Goal: Task Accomplishment & Management: Use online tool/utility

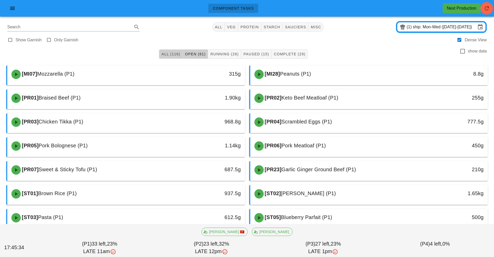
click at [170, 53] on span "All (116)" at bounding box center [170, 54] width 19 height 4
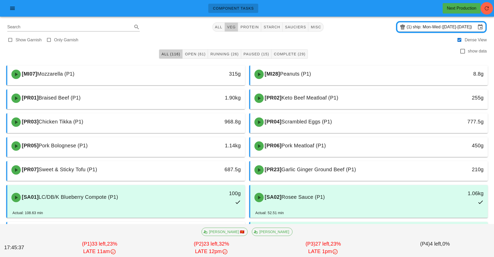
click at [233, 26] on span "veg" at bounding box center [231, 27] width 9 height 4
type input "team:veg"
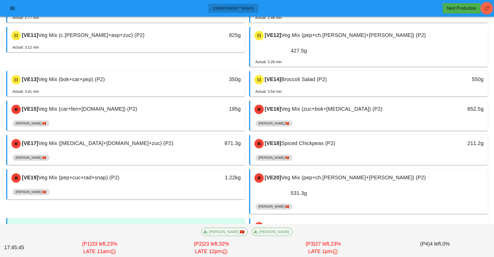
scroll to position [222, 0]
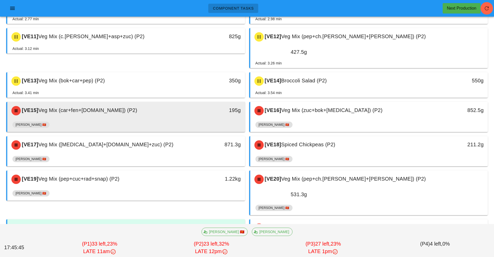
click at [179, 103] on div "[VE15] Veg Mix (car+fen+[DOMAIN_NAME]) (P2)" at bounding box center [96, 111] width 177 height 16
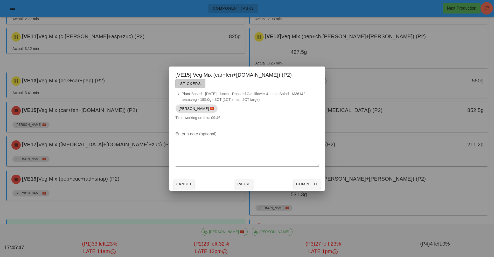
click at [201, 81] on span "Stickers" at bounding box center [190, 83] width 21 height 4
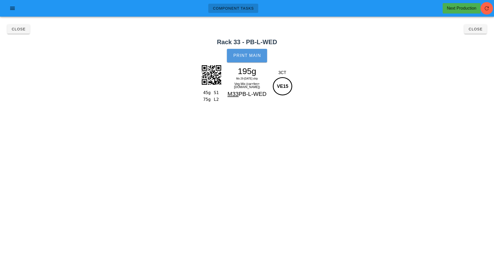
click at [255, 56] on span "Print Main" at bounding box center [247, 55] width 28 height 5
click at [473, 33] on button "Close" at bounding box center [475, 28] width 23 height 9
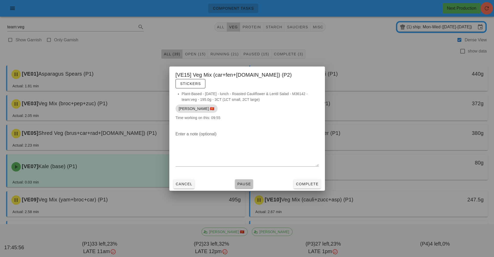
click at [246, 182] on span "Pause" at bounding box center [244, 184] width 14 height 4
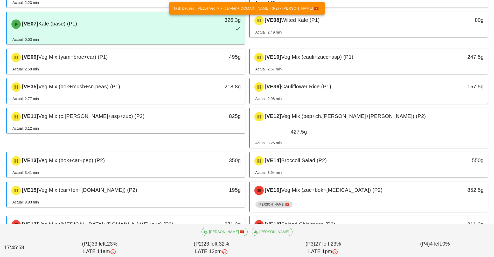
scroll to position [190, 0]
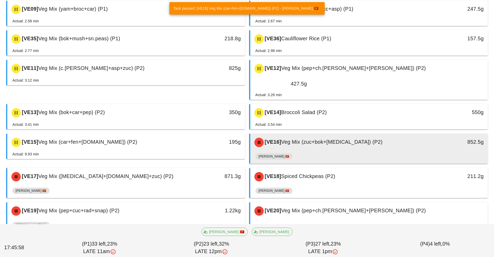
click at [302, 151] on div "[PERSON_NAME] 🇻🇳" at bounding box center [368, 157] width 227 height 12
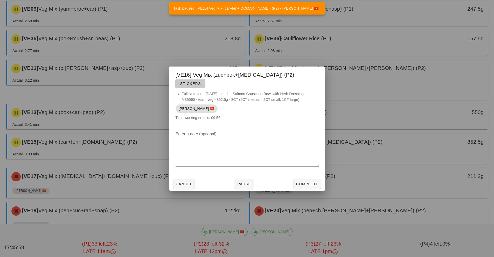
click at [201, 81] on span "Stickers" at bounding box center [190, 83] width 21 height 4
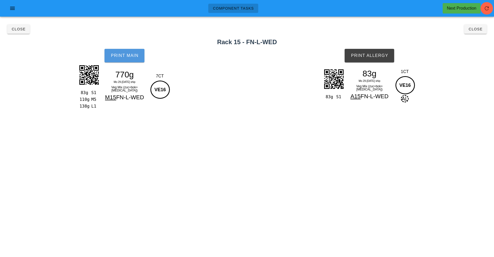
click at [132, 58] on button "Print Main" at bounding box center [125, 55] width 40 height 13
click at [373, 61] on button "Print Allergy" at bounding box center [370, 55] width 50 height 13
click at [474, 31] on span "Close" at bounding box center [475, 29] width 14 height 4
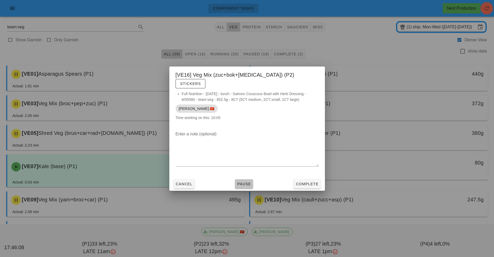
click at [243, 182] on span "Pause" at bounding box center [244, 184] width 14 height 4
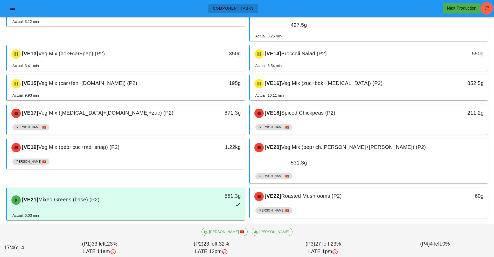
scroll to position [248, 0]
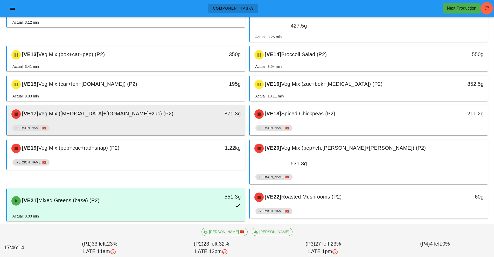
click at [189, 109] on div "871.3g" at bounding box center [214, 113] width 53 height 8
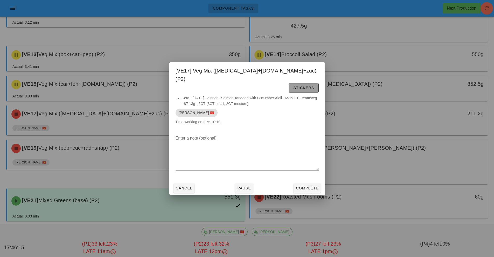
click at [306, 86] on span "Stickers" at bounding box center [303, 88] width 21 height 4
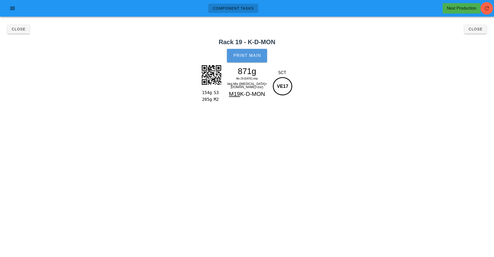
click at [255, 50] on button "Print Main" at bounding box center [247, 55] width 40 height 13
click at [475, 32] on button "Close" at bounding box center [475, 28] width 23 height 9
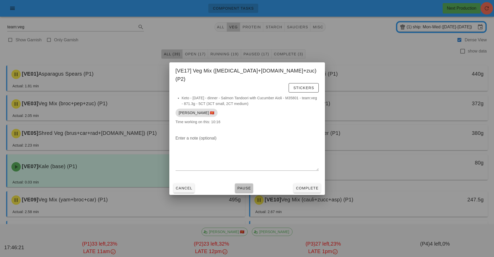
click at [243, 186] on span "Pause" at bounding box center [244, 188] width 14 height 4
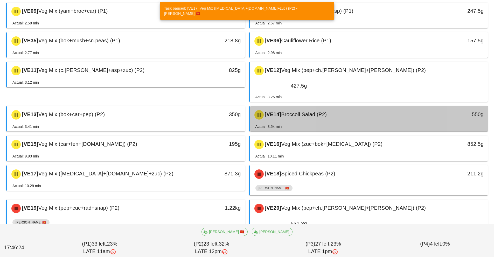
scroll to position [216, 0]
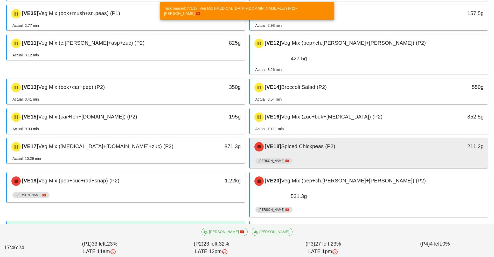
click at [306, 155] on div "[PERSON_NAME] 🇻🇳" at bounding box center [368, 161] width 227 height 12
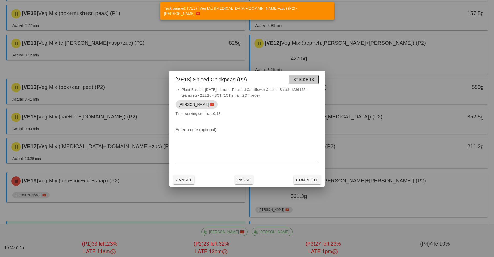
click at [305, 79] on span "Stickers" at bounding box center [303, 79] width 21 height 4
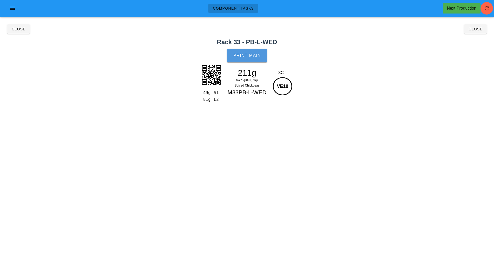
click at [254, 59] on button "Print Main" at bounding box center [247, 55] width 40 height 13
click at [473, 30] on span "Close" at bounding box center [475, 29] width 14 height 4
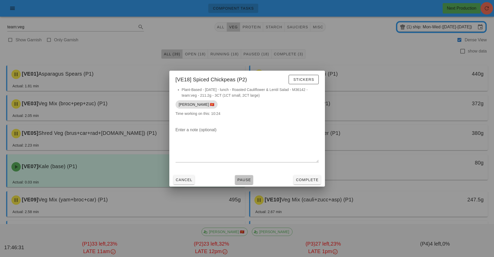
click at [241, 181] on span "Pause" at bounding box center [244, 179] width 14 height 4
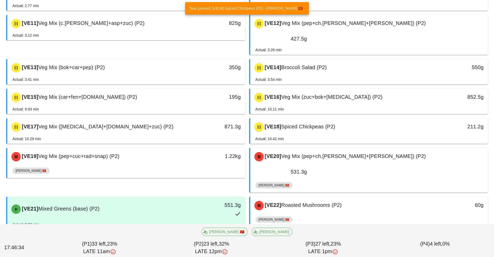
scroll to position [236, 0]
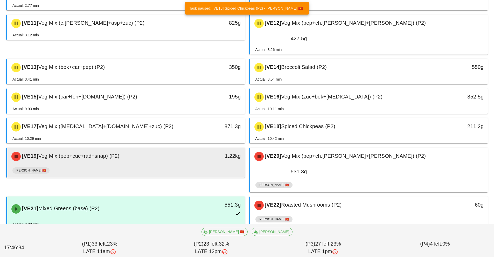
click at [178, 165] on div "[PERSON_NAME] 🇻🇳" at bounding box center [125, 171] width 227 height 12
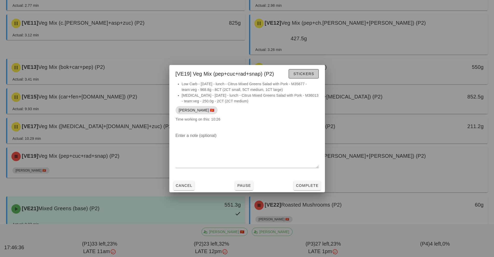
click at [304, 72] on span "Stickers" at bounding box center [303, 74] width 21 height 4
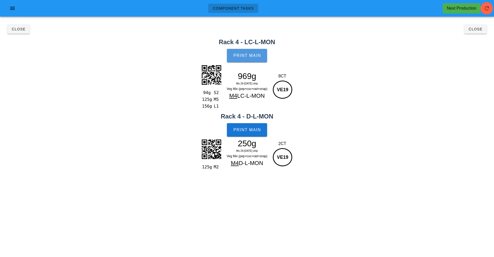
click at [249, 58] on button "Print Main" at bounding box center [247, 55] width 40 height 13
click at [251, 133] on button "Print Main" at bounding box center [247, 129] width 40 height 13
click at [478, 29] on span "Close" at bounding box center [475, 29] width 14 height 4
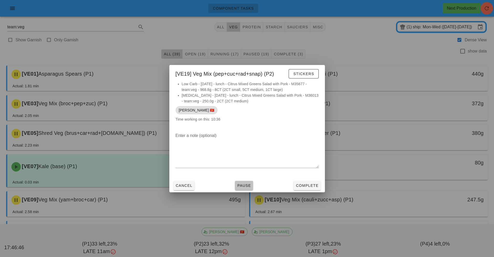
click at [243, 189] on button "Pause" at bounding box center [244, 185] width 18 height 9
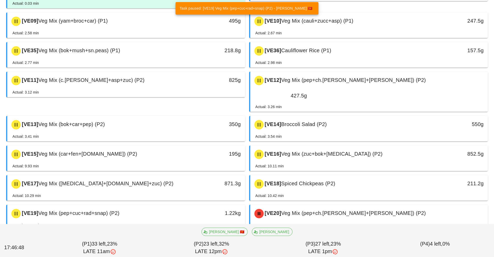
scroll to position [230, 0]
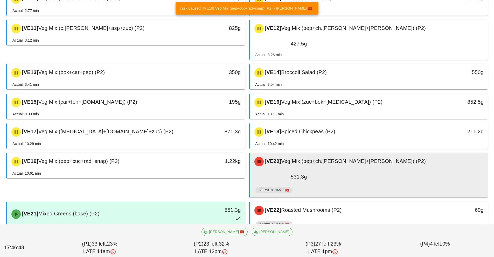
click at [303, 185] on div "[PERSON_NAME] 🇻🇳" at bounding box center [368, 191] width 227 height 12
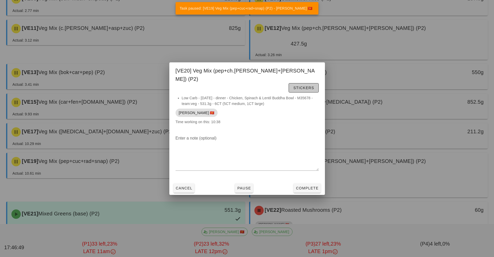
click at [301, 86] on span "Stickers" at bounding box center [303, 88] width 21 height 4
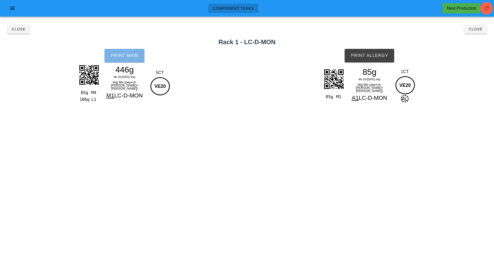
click at [139, 58] on button "Print Main" at bounding box center [125, 55] width 40 height 13
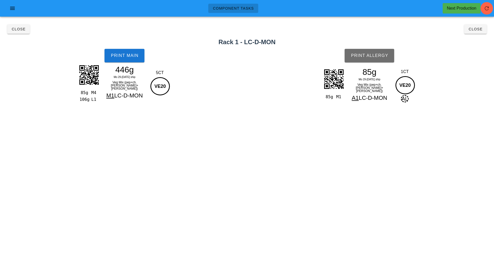
click at [377, 57] on span "Print Allergy" at bounding box center [370, 55] width 38 height 5
click at [473, 30] on span "Close" at bounding box center [475, 29] width 14 height 4
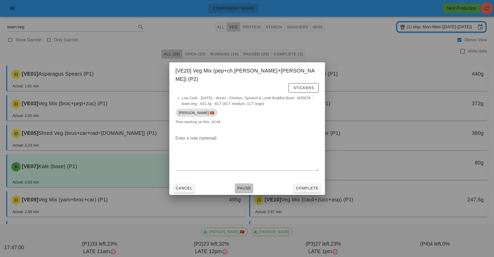
click at [244, 186] on span "Pause" at bounding box center [244, 188] width 14 height 4
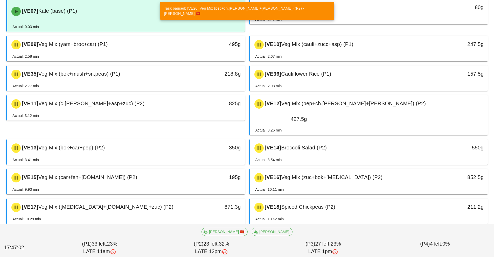
scroll to position [279, 0]
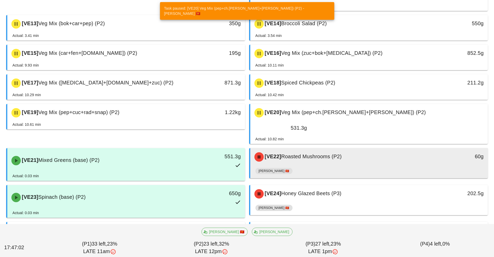
click at [294, 149] on div "[VE22] Roasted Mushrooms (P2)" at bounding box center [339, 157] width 177 height 16
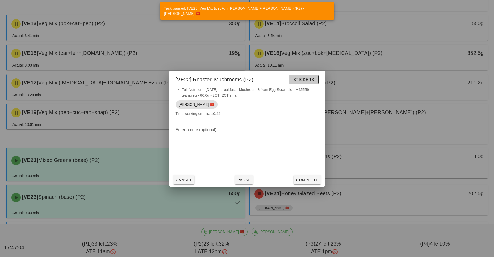
click at [302, 80] on span "Stickers" at bounding box center [303, 79] width 21 height 4
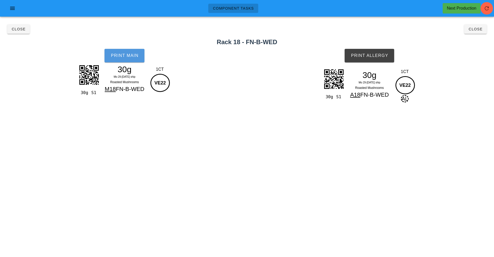
click at [131, 60] on button "Print Main" at bounding box center [125, 55] width 40 height 13
click at [368, 57] on span "Print Allergy" at bounding box center [370, 55] width 38 height 5
click at [474, 33] on button "Close" at bounding box center [475, 28] width 23 height 9
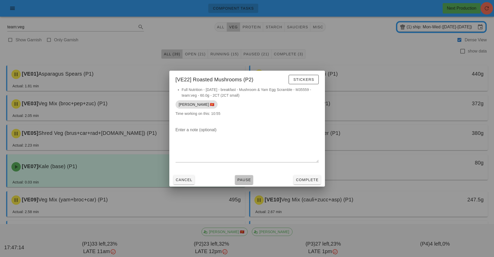
click at [244, 179] on span "Pause" at bounding box center [244, 179] width 14 height 4
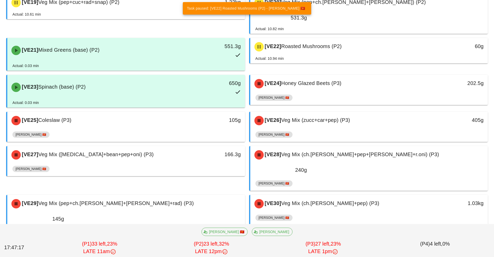
scroll to position [395, 0]
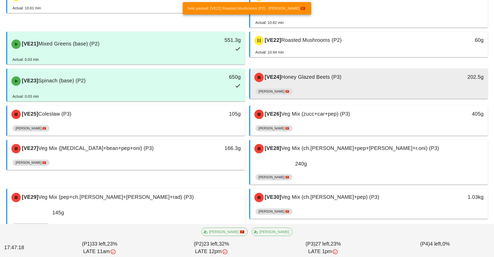
click at [314, 86] on div "[PERSON_NAME] 🇻🇳" at bounding box center [368, 92] width 227 height 12
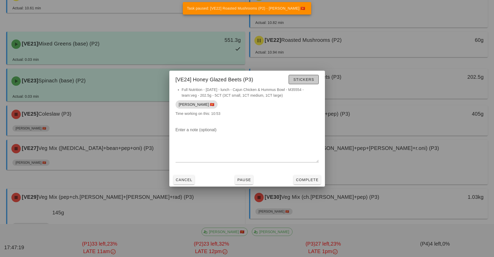
click at [306, 82] on button "Stickers" at bounding box center [304, 79] width 30 height 9
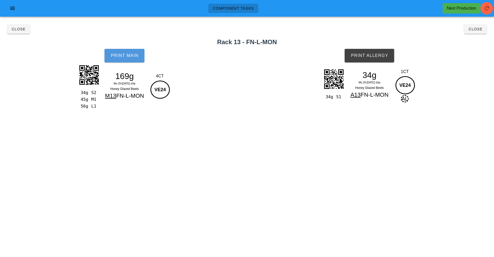
click at [135, 60] on button "Print Main" at bounding box center [125, 55] width 40 height 13
click at [369, 59] on button "Print Allergy" at bounding box center [370, 55] width 50 height 13
click at [476, 29] on span "Close" at bounding box center [475, 29] width 14 height 4
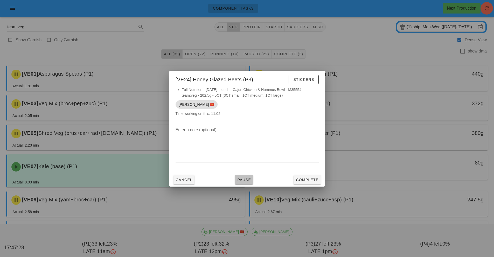
click at [240, 180] on span "Pause" at bounding box center [244, 179] width 14 height 4
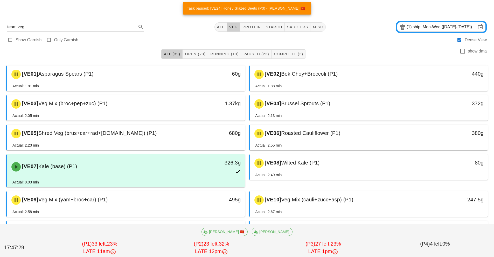
scroll to position [330, 0]
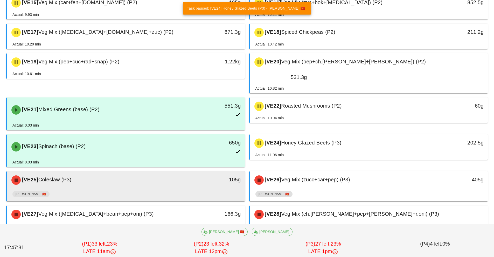
click at [149, 189] on div "[PERSON_NAME] 🇻🇳" at bounding box center [125, 195] width 227 height 12
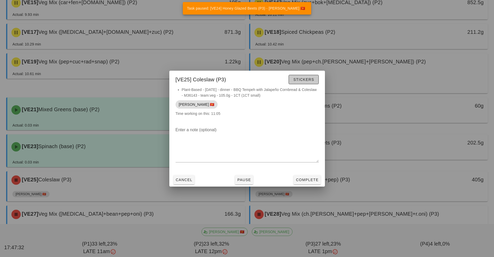
click at [299, 79] on span "Stickers" at bounding box center [303, 79] width 21 height 4
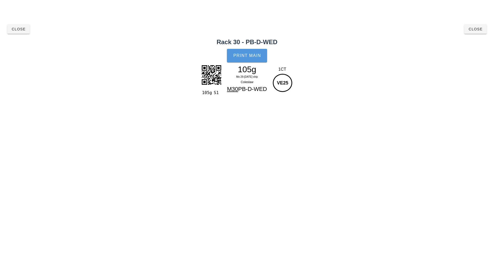
click at [242, 57] on span "Print Main" at bounding box center [247, 55] width 28 height 5
click at [484, 31] on button "Close" at bounding box center [475, 28] width 23 height 9
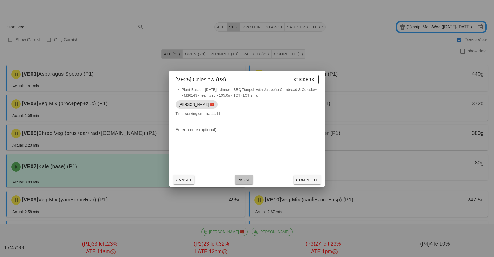
click at [243, 180] on span "Pause" at bounding box center [244, 179] width 14 height 4
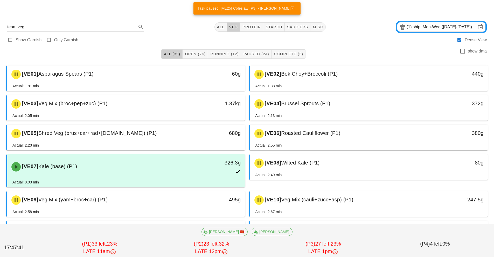
scroll to position [317, 0]
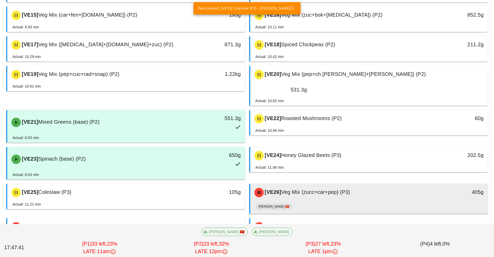
click at [289, 184] on div "[VE26] Veg Mix (zucc+car+pep) (P3)" at bounding box center [339, 192] width 177 height 16
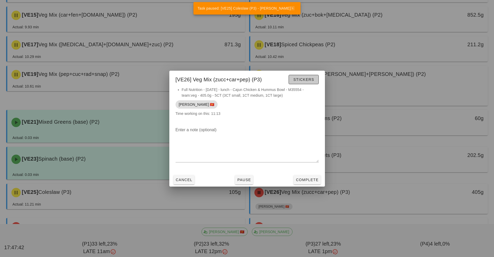
click at [307, 80] on span "Stickers" at bounding box center [303, 79] width 21 height 4
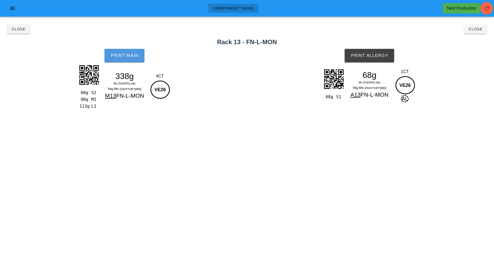
click at [137, 61] on button "Print Main" at bounding box center [125, 55] width 40 height 13
click at [379, 56] on span "Print Allergy" at bounding box center [370, 55] width 38 height 5
click at [473, 33] on button "Close" at bounding box center [475, 28] width 23 height 9
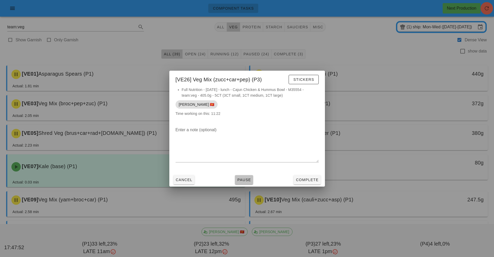
click at [245, 181] on span "Pause" at bounding box center [244, 179] width 14 height 4
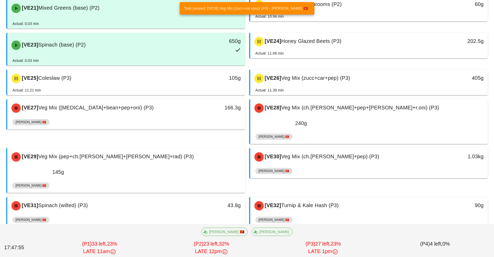
scroll to position [477, 0]
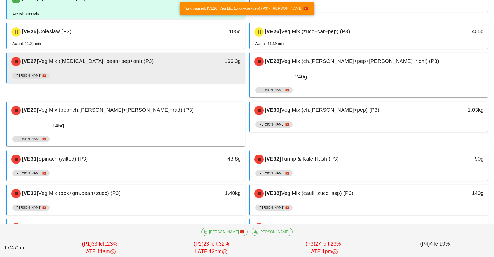
click at [181, 54] on div "[VE27] Veg Mix ([MEDICAL_DATA]+bean+pep+oni) (P3)" at bounding box center [96, 62] width 177 height 16
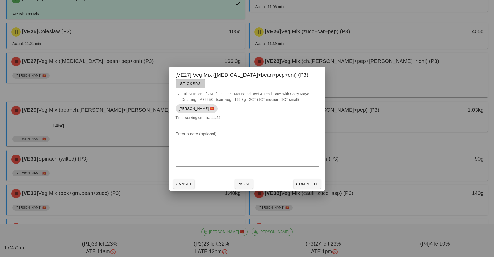
click at [201, 81] on span "Stickers" at bounding box center [190, 83] width 21 height 4
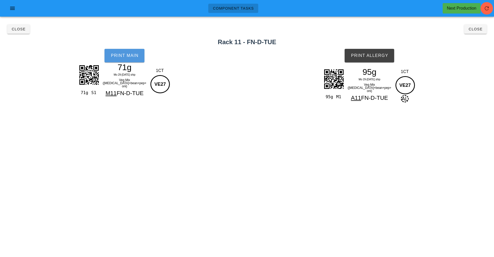
click at [130, 54] on span "Print Main" at bounding box center [124, 55] width 28 height 5
click at [372, 52] on button "Print Allergy" at bounding box center [370, 55] width 50 height 13
click at [477, 31] on span "Close" at bounding box center [475, 29] width 14 height 4
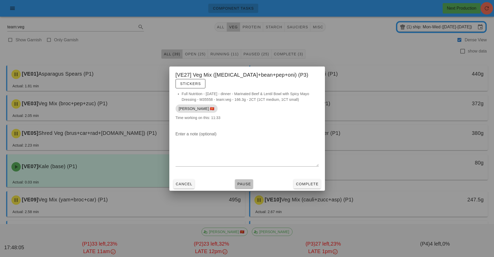
click at [243, 182] on span "Pause" at bounding box center [244, 184] width 14 height 4
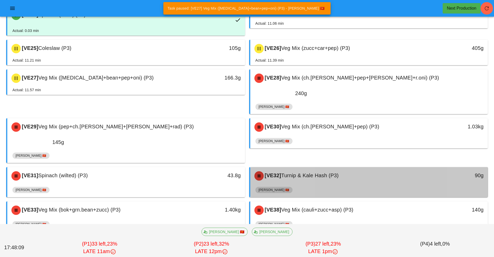
scroll to position [441, 0]
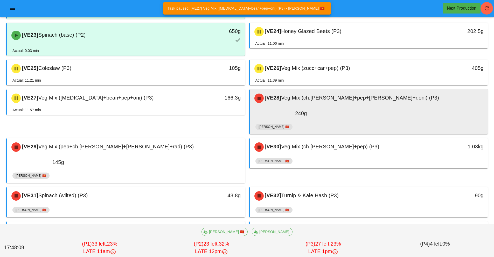
click at [324, 95] on span "Veg Mix (ch.[PERSON_NAME]+pep+[PERSON_NAME]+r.oni) (P3)" at bounding box center [360, 98] width 158 height 6
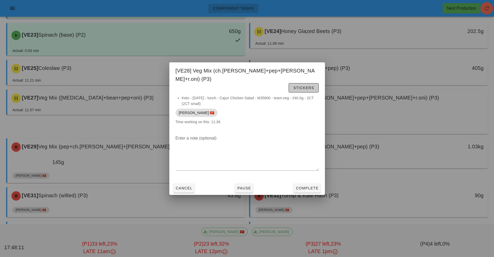
click at [298, 83] on button "Stickers" at bounding box center [304, 87] width 30 height 9
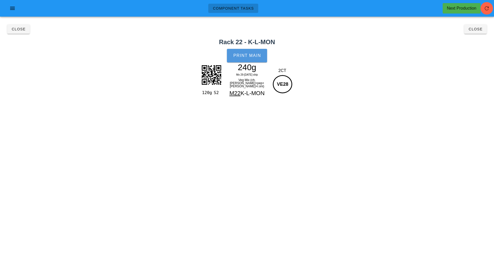
click at [246, 60] on button "Print Main" at bounding box center [247, 55] width 40 height 13
click at [478, 33] on button "Close" at bounding box center [475, 28] width 23 height 9
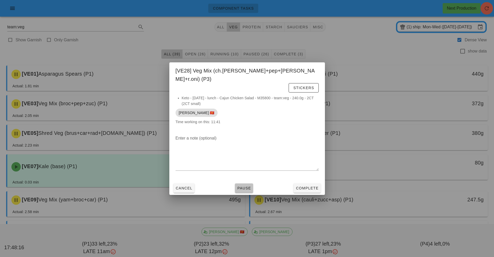
click at [246, 183] on button "Pause" at bounding box center [244, 187] width 18 height 9
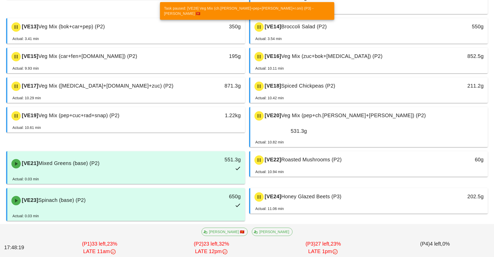
scroll to position [399, 0]
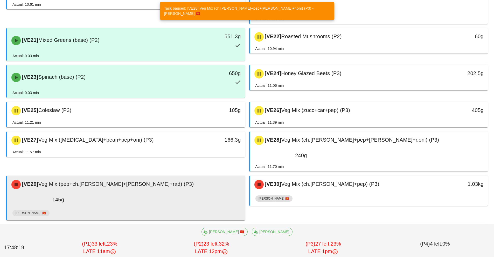
click at [177, 176] on div "[VE29] Veg Mix (pep+ch.[PERSON_NAME]+[PERSON_NAME]+rad) (P3)" at bounding box center [126, 184] width 236 height 16
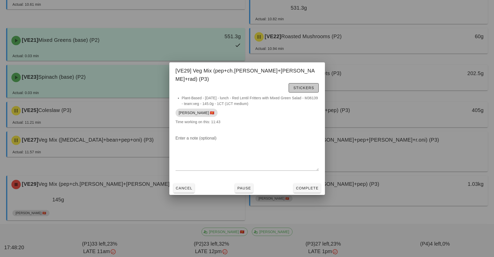
click at [305, 86] on span "Stickers" at bounding box center [303, 88] width 21 height 4
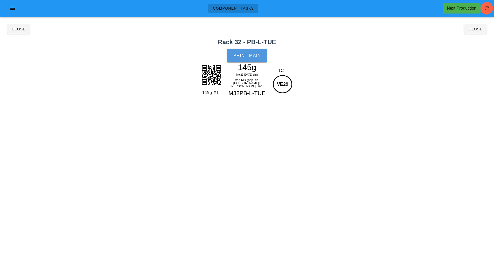
click at [237, 59] on button "Print Main" at bounding box center [247, 55] width 40 height 13
click at [475, 31] on span "Close" at bounding box center [475, 29] width 14 height 4
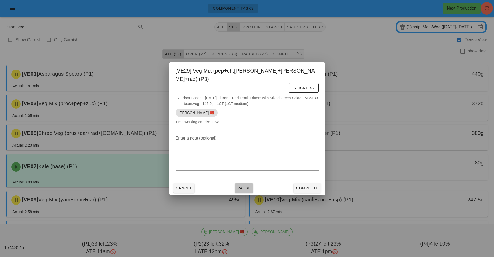
click at [245, 186] on span "Pause" at bounding box center [244, 188] width 14 height 4
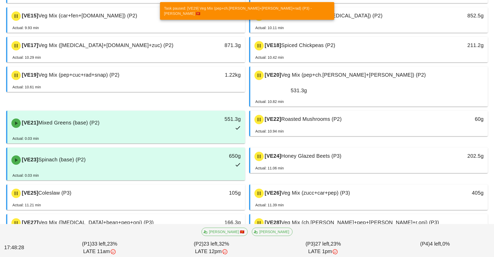
scroll to position [372, 0]
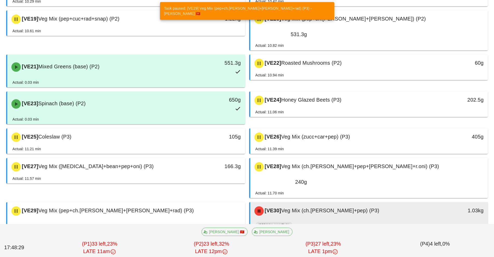
click at [296, 203] on div "[VE30] Veg Mix (ch.[PERSON_NAME]+pep) (P3)" at bounding box center [339, 211] width 177 height 16
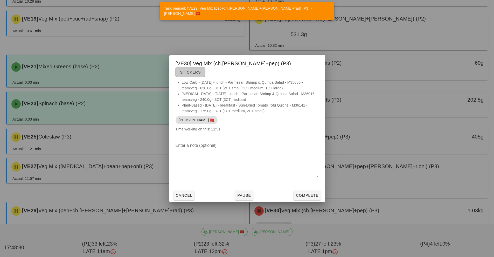
click at [201, 70] on span "Stickers" at bounding box center [190, 72] width 21 height 4
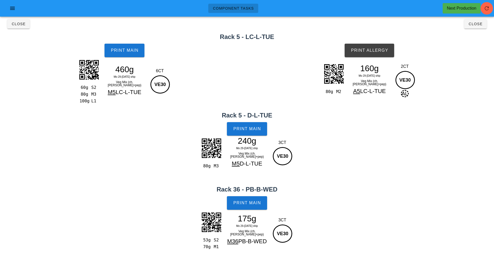
scroll to position [5, 0]
click at [133, 50] on span "Print Main" at bounding box center [124, 50] width 28 height 5
click at [374, 51] on span "Print Allergy" at bounding box center [370, 50] width 38 height 5
click at [248, 134] on button "Print Main" at bounding box center [247, 128] width 40 height 13
click at [256, 201] on span "Print Main" at bounding box center [247, 202] width 28 height 5
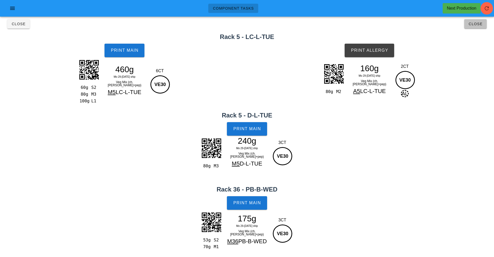
click at [472, 28] on button "Close" at bounding box center [475, 23] width 23 height 9
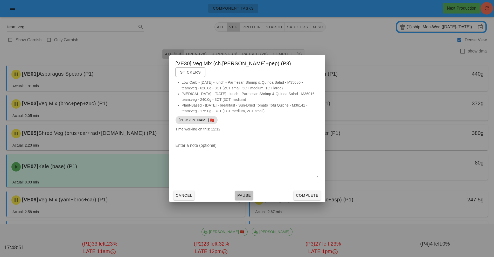
click at [241, 193] on span "Pause" at bounding box center [244, 195] width 14 height 4
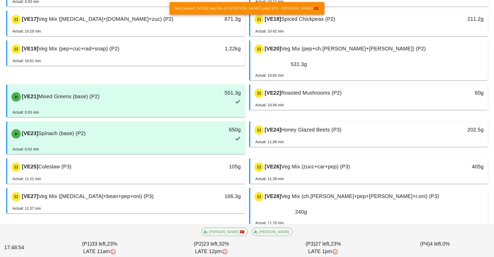
scroll to position [474, 0]
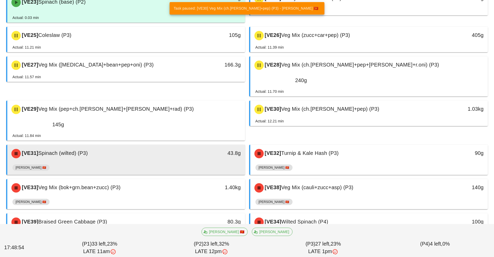
click at [173, 146] on div "[VE31] Spinach (wilted) (P3)" at bounding box center [96, 154] width 177 height 16
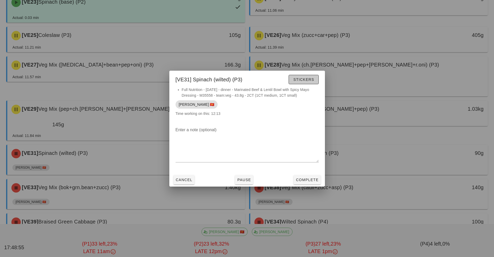
click at [306, 80] on span "Stickers" at bounding box center [303, 79] width 21 height 4
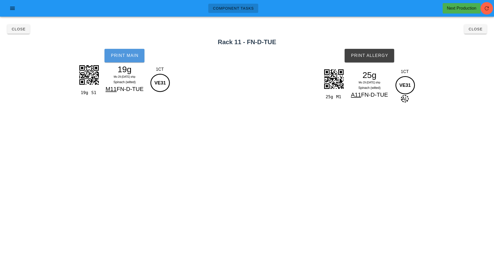
click at [132, 60] on button "Print Main" at bounding box center [125, 55] width 40 height 13
click at [370, 59] on button "Print Allergy" at bounding box center [370, 55] width 50 height 13
click at [475, 33] on button "Close" at bounding box center [475, 28] width 23 height 9
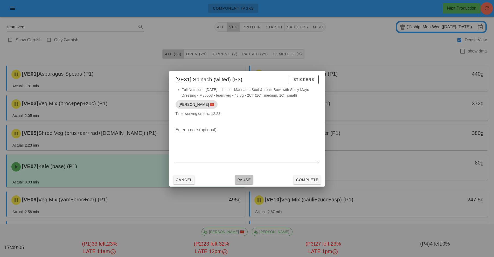
click at [246, 180] on span "Pause" at bounding box center [244, 179] width 14 height 4
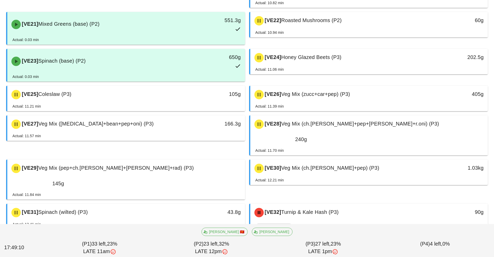
scroll to position [415, 0]
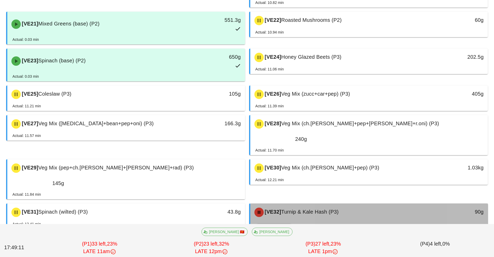
click at [300, 221] on div "[PERSON_NAME] 🇻🇳" at bounding box center [368, 227] width 227 height 12
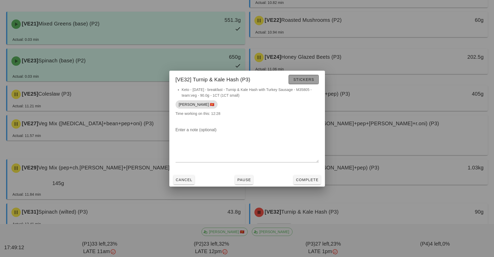
click at [303, 79] on span "Stickers" at bounding box center [303, 79] width 21 height 4
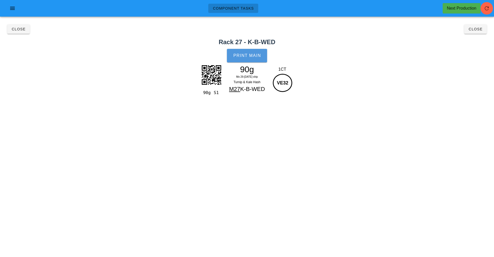
click at [261, 52] on button "Print Main" at bounding box center [247, 55] width 40 height 13
click at [475, 29] on span "Close" at bounding box center [475, 29] width 14 height 4
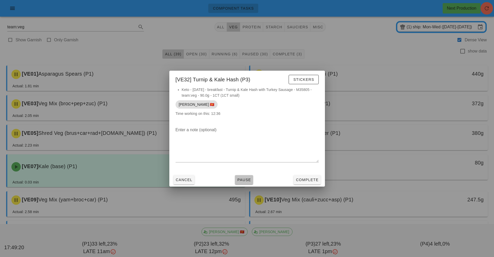
click at [240, 182] on button "Pause" at bounding box center [244, 179] width 18 height 9
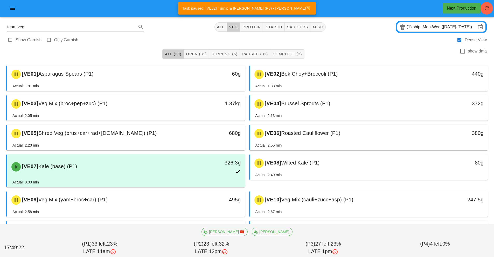
scroll to position [438, 0]
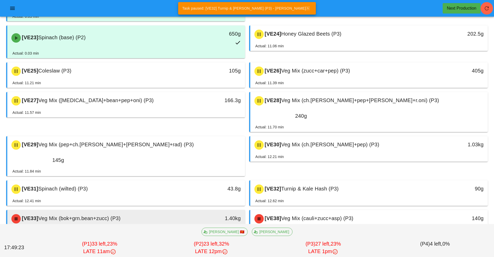
click at [189, 211] on div "1.40kg" at bounding box center [214, 219] width 59 height 16
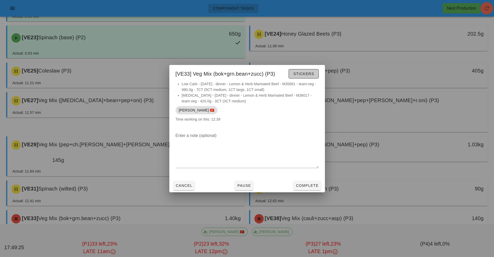
click at [303, 74] on span "Stickers" at bounding box center [303, 74] width 21 height 4
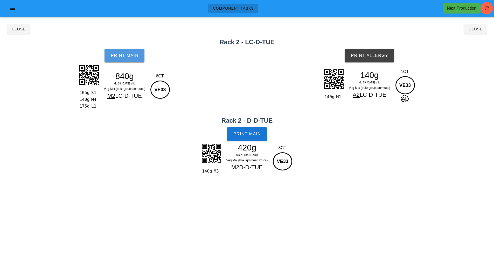
click at [133, 61] on button "Print Main" at bounding box center [125, 55] width 40 height 13
click at [248, 132] on span "Print Main" at bounding box center [247, 134] width 28 height 5
click at [370, 54] on span "Print Allergy" at bounding box center [370, 55] width 38 height 5
click at [476, 30] on span "Close" at bounding box center [475, 29] width 14 height 4
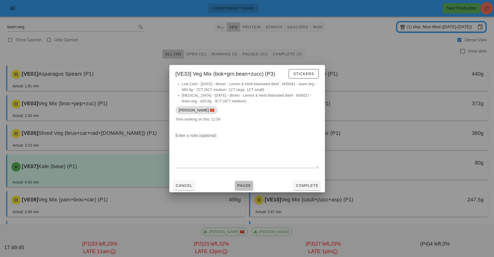
click at [244, 186] on span "Pause" at bounding box center [244, 185] width 14 height 4
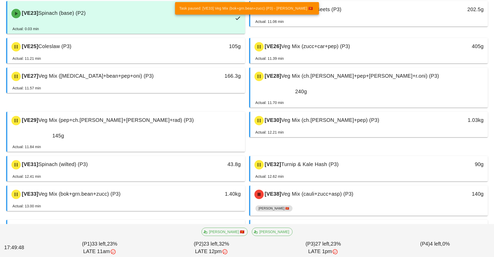
scroll to position [469, 0]
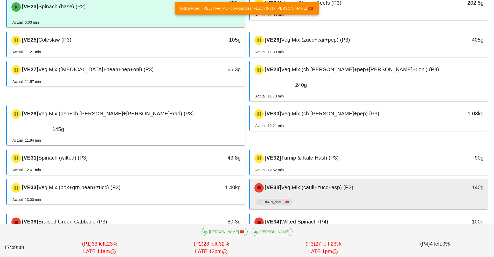
click at [296, 180] on div "[VE38] Veg Mix (cauli+zucc+asp) (P3)" at bounding box center [339, 188] width 177 height 16
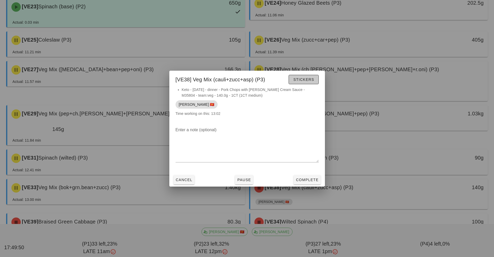
click at [311, 79] on span "Stickers" at bounding box center [303, 79] width 21 height 4
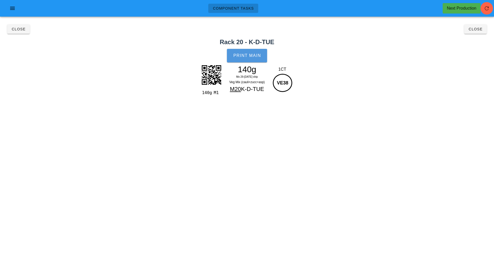
click at [253, 56] on span "Print Main" at bounding box center [247, 55] width 28 height 5
click at [479, 31] on span "Close" at bounding box center [475, 29] width 14 height 4
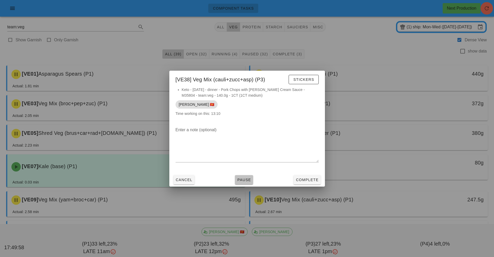
click at [246, 181] on span "Pause" at bounding box center [244, 179] width 14 height 4
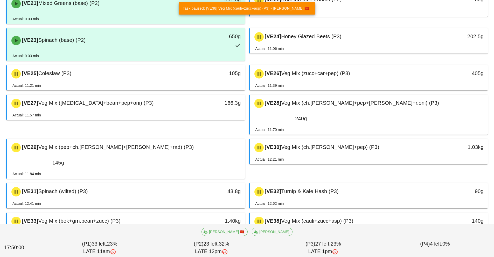
scroll to position [465, 0]
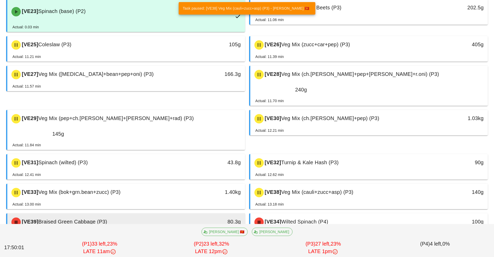
click at [176, 231] on div "[PERSON_NAME] 🇻🇳" at bounding box center [125, 237] width 227 height 12
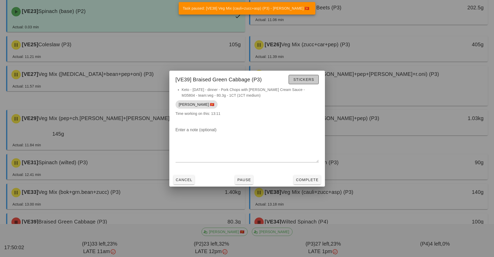
click at [308, 80] on span "Stickers" at bounding box center [303, 79] width 21 height 4
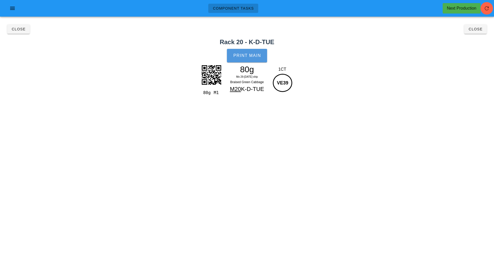
click at [255, 58] on button "Print Main" at bounding box center [247, 55] width 40 height 13
click at [476, 33] on button "Close" at bounding box center [475, 28] width 23 height 9
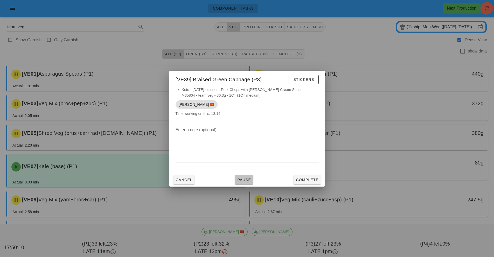
click at [243, 181] on span "Pause" at bounding box center [244, 179] width 14 height 4
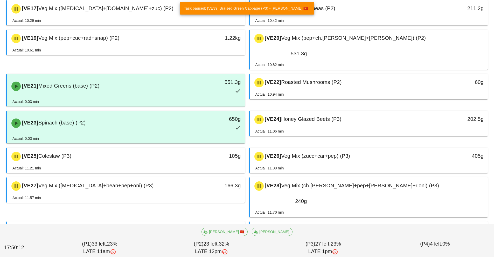
scroll to position [465, 0]
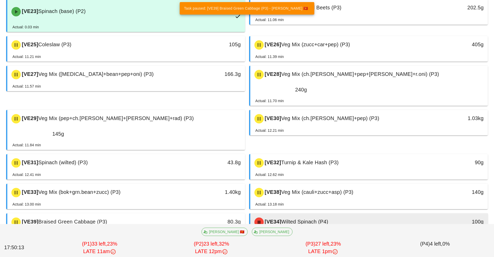
click at [312, 214] on div "[VE34] Wilted Spinach (P4)" at bounding box center [339, 222] width 177 height 16
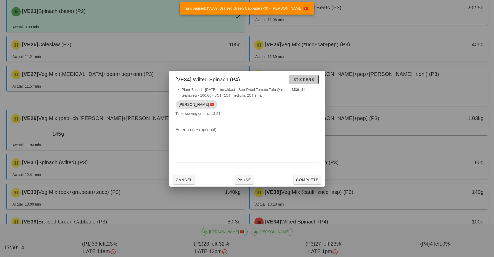
click at [304, 80] on span "Stickers" at bounding box center [303, 79] width 21 height 4
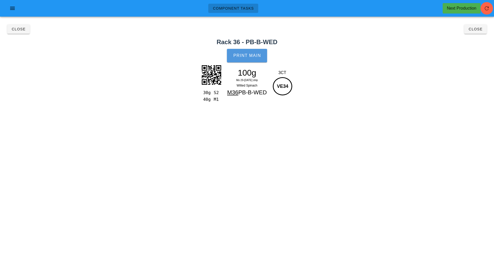
click at [248, 56] on span "Print Main" at bounding box center [247, 55] width 28 height 5
click at [478, 32] on button "Close" at bounding box center [475, 28] width 23 height 9
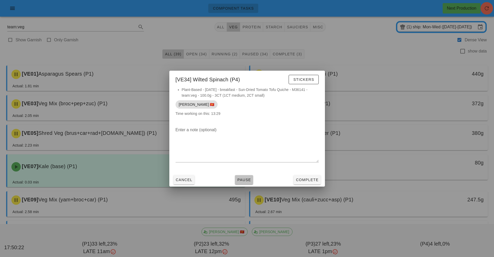
click at [247, 180] on span "Pause" at bounding box center [244, 179] width 14 height 4
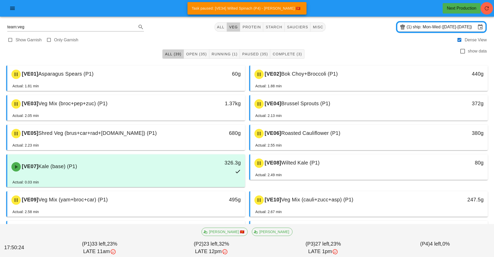
scroll to position [460, 0]
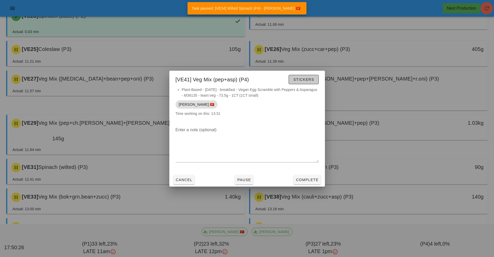
click at [303, 80] on span "Stickers" at bounding box center [303, 79] width 21 height 4
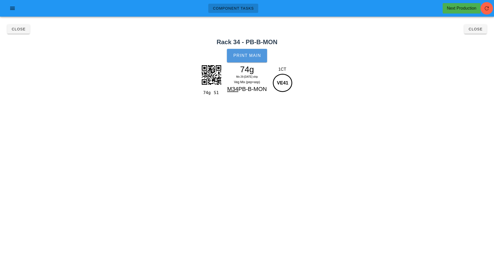
click at [248, 57] on span "Print Main" at bounding box center [247, 55] width 28 height 5
click at [477, 30] on span "Close" at bounding box center [475, 29] width 14 height 4
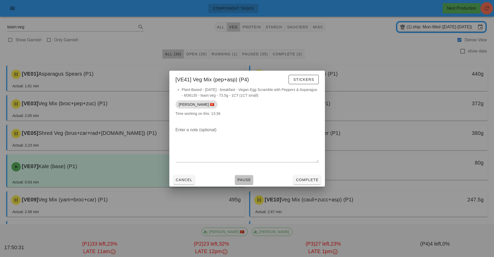
click at [244, 182] on button "Pause" at bounding box center [244, 179] width 18 height 9
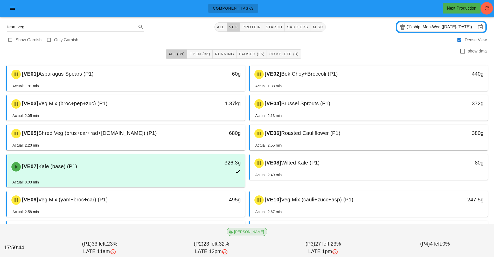
click at [247, 231] on span "[PERSON_NAME]" at bounding box center [247, 231] width 34 height 8
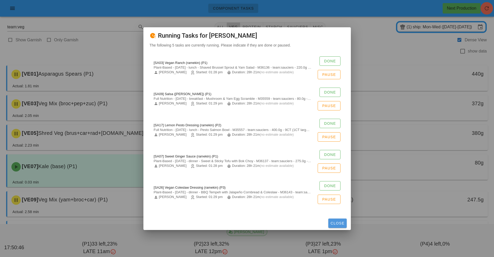
click at [338, 225] on span "Close" at bounding box center [337, 223] width 14 height 4
